Goal: Find specific page/section: Find specific page/section

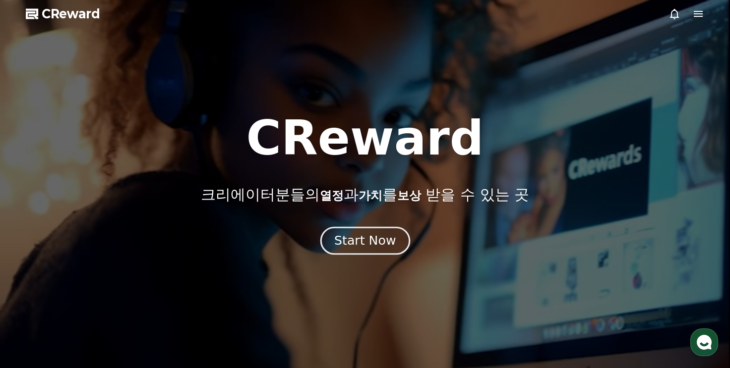
click at [376, 237] on div "Start Now" at bounding box center [364, 241] width 61 height 17
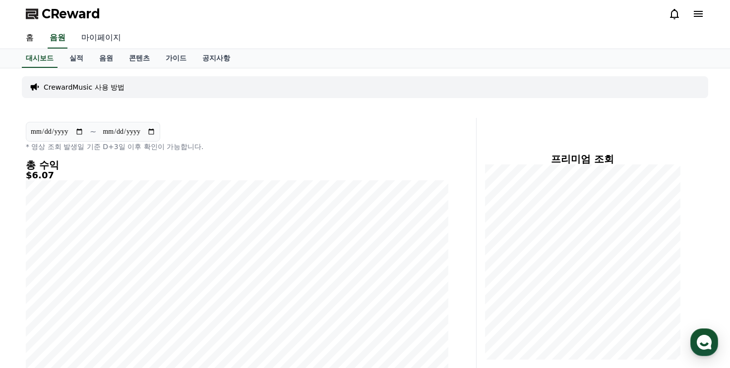
click at [99, 41] on link "마이페이지" at bounding box center [101, 38] width 56 height 21
select select "**********"
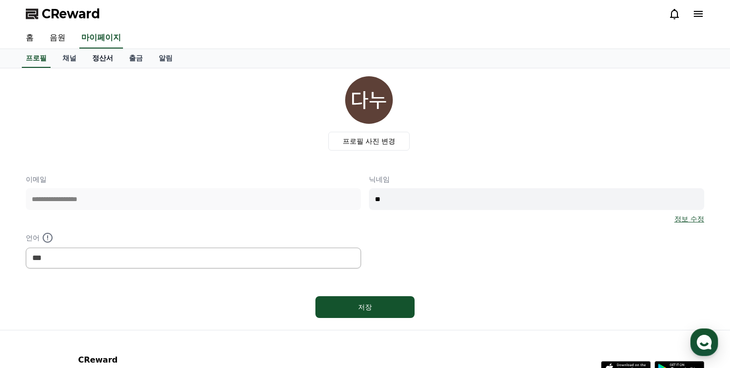
click at [97, 55] on link "정산서" at bounding box center [102, 58] width 37 height 19
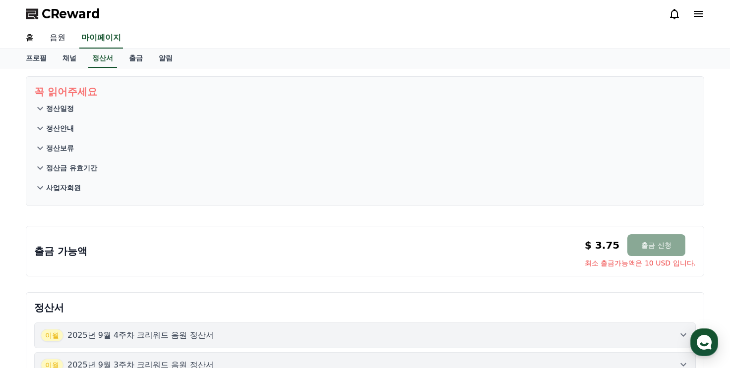
click at [61, 42] on link "음원" at bounding box center [58, 38] width 32 height 21
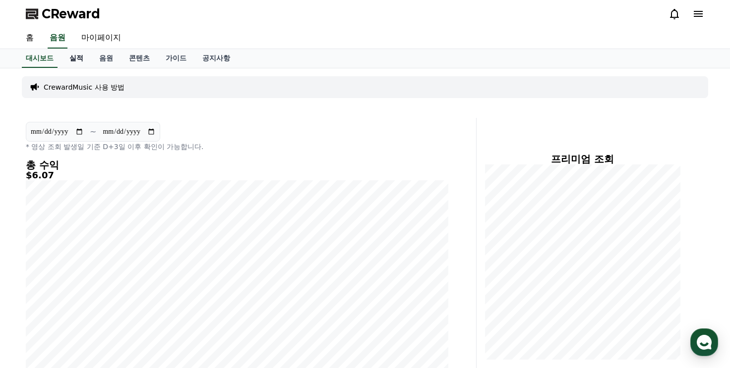
click at [69, 56] on link "실적" at bounding box center [76, 58] width 30 height 19
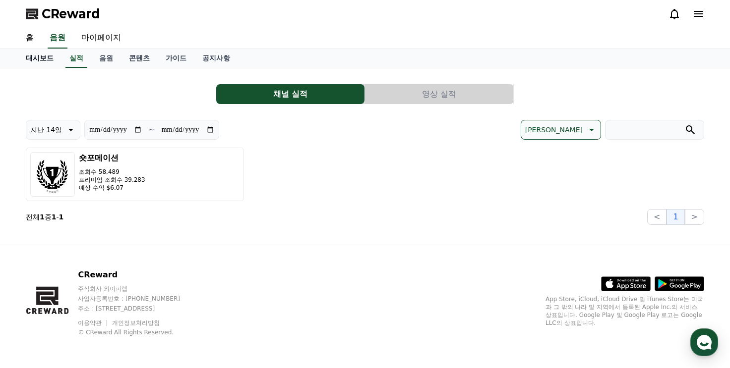
click at [45, 65] on link "대시보드" at bounding box center [40, 58] width 44 height 19
